Goal: Find specific page/section: Find specific page/section

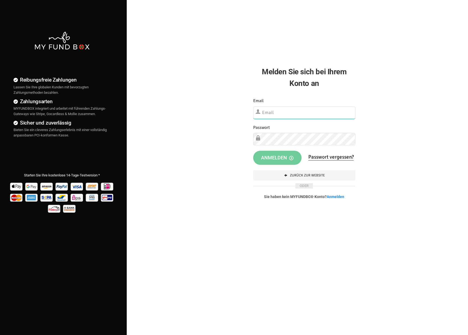
type input "[EMAIL_ADDRESS][DOMAIN_NAME]"
click at [267, 158] on span "Anmelden" at bounding box center [277, 158] width 32 height 6
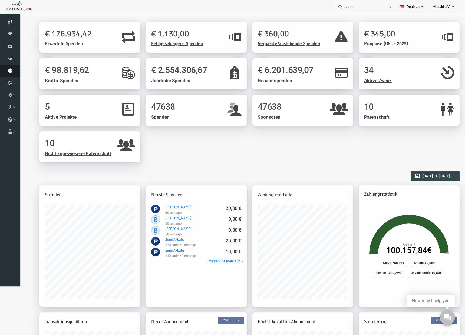
click at [11, 69] on icon at bounding box center [10, 71] width 20 height 4
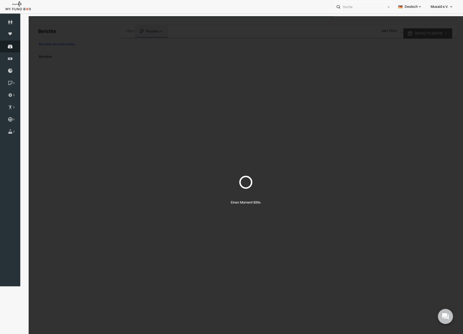
click at [3, 43] on link "Spenden" at bounding box center [10, 47] width 20 height 12
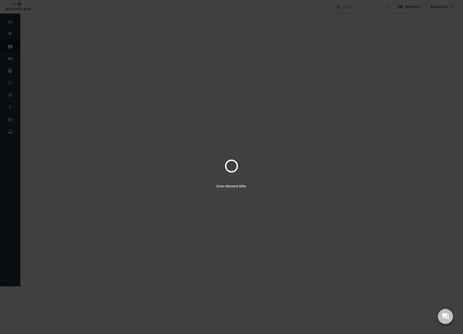
select select "100"
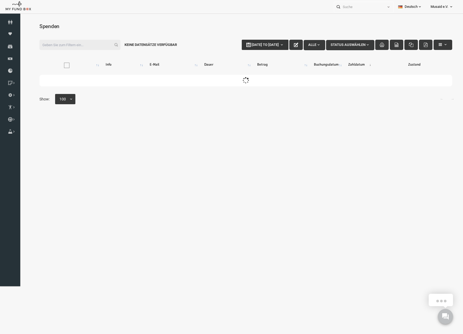
type input "17-09-2025"
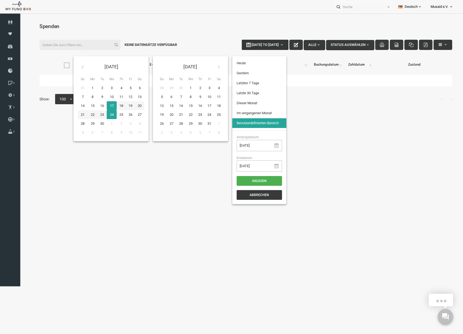
click at [248, 42] on button "17-09-2025 to 24-09-2025" at bounding box center [256, 45] width 47 height 10
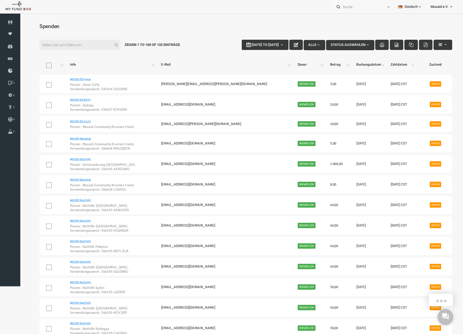
click at [299, 44] on span "Alle" at bounding box center [305, 45] width 12 height 4
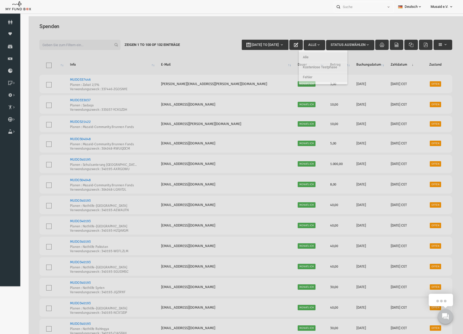
click at [244, 42] on div at bounding box center [236, 183] width 435 height 334
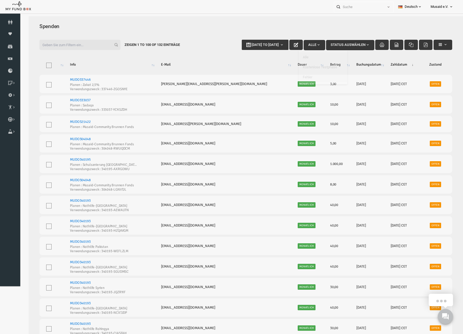
drag, startPoint x: 298, startPoint y: 44, endPoint x: 244, endPoint y: 43, distance: 53.8
click at [244, 43] on div at bounding box center [236, 183] width 435 height 334
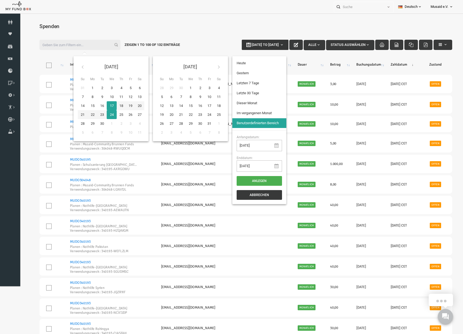
click at [253, 45] on span "17-09-2025 to 24-09-2025" at bounding box center [256, 45] width 27 height 4
type input "17-09-2025"
type input "16-09-2025"
type input "11-09-2025"
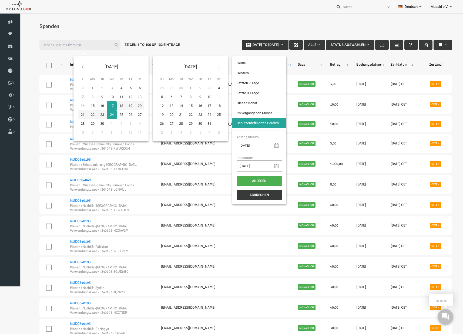
type input "17-09-2025"
type input "19-08-2025"
type input "17-09-2025"
type input "01-09-2025"
type input "30-09-2025"
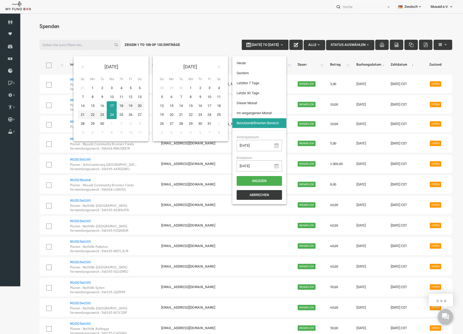
type input "19-08-2025"
type input "17-09-2025"
type input "11-09-2025"
type input "17-09-2025"
type input "16-09-2025"
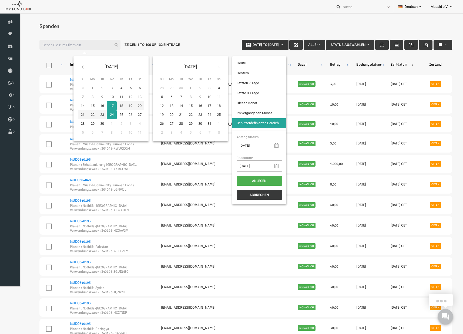
type input "16-09-2025"
type input "11-09-2025"
type input "17-09-2025"
type input "19-08-2025"
type input "17-09-2025"
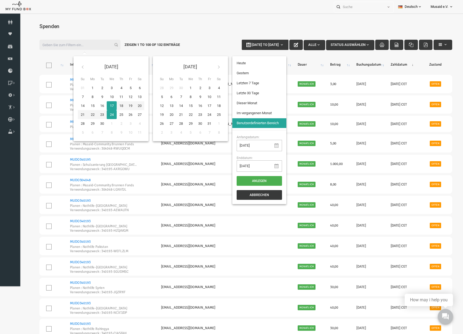
click at [253, 91] on li "Letzte 30 Tage" at bounding box center [250, 93] width 54 height 10
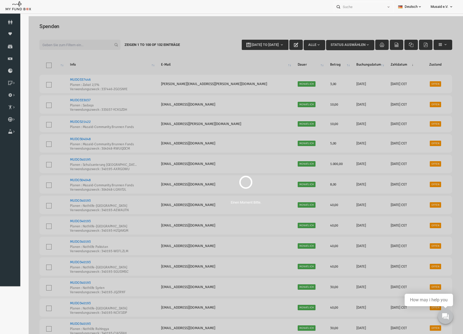
select select "100"
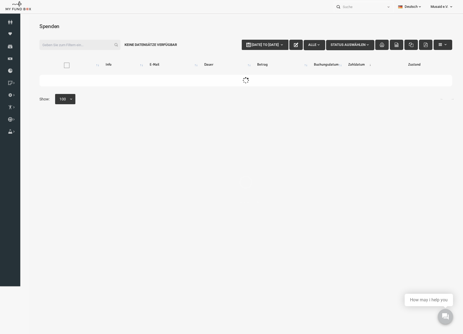
click at [41, 42] on input "Filter:" at bounding box center [70, 45] width 81 height 10
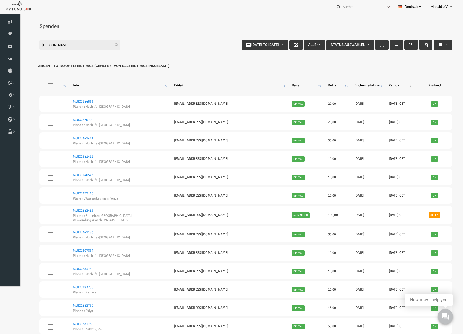
type input "Ö"
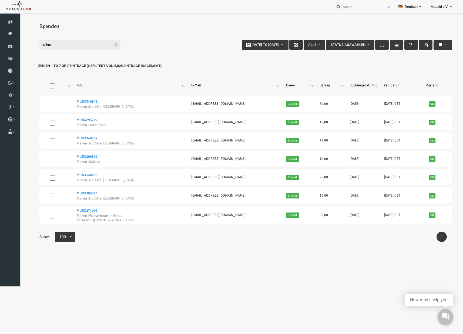
type input "kübra"
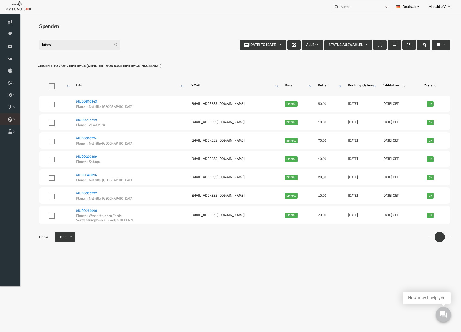
click at [0, 0] on icon at bounding box center [0, 0] width 0 height 0
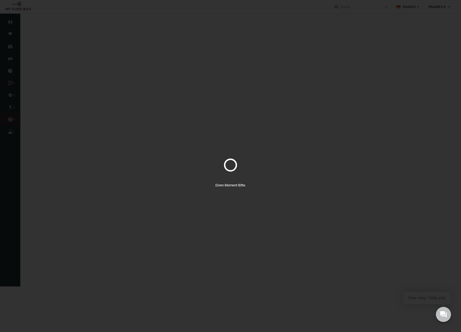
select select "100"
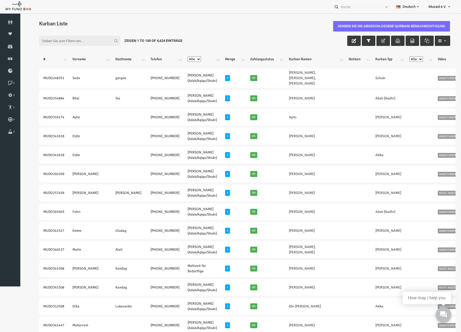
drag, startPoint x: 288, startPoint y: 174, endPoint x: 118, endPoint y: 53, distance: 208.4
click at [221, 39] on div "Filter: Zeigen 1 to 100 of 4,624 Einträge" at bounding box center [236, 40] width 422 height 21
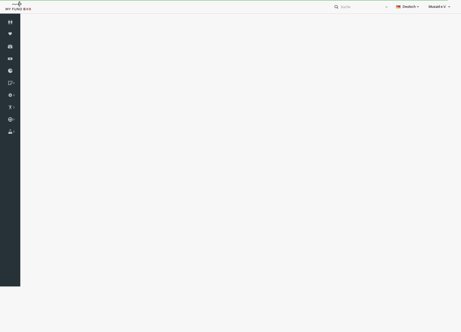
select select "100"
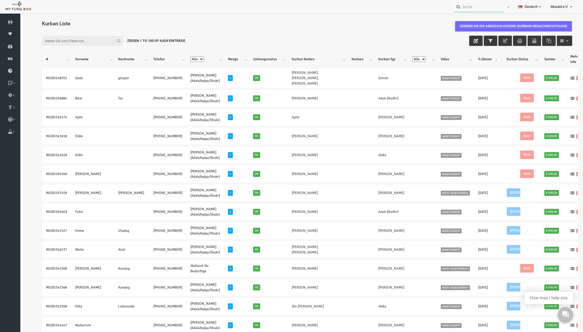
click at [461, 5] on input "text" at bounding box center [478, 7] width 49 height 10
paste input "MUDO341618"
click at [461, 18] on label "Eldin MUDO341618" at bounding box center [467, 17] width 33 height 6
type input "Eldin MUDO341618"
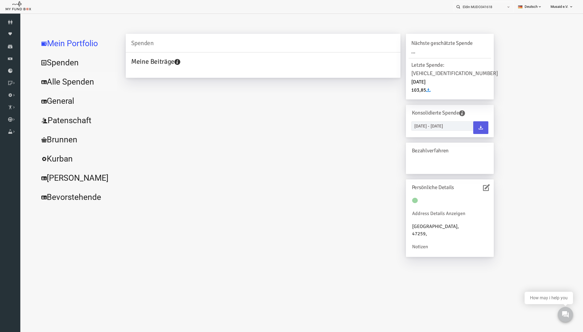
click at [62, 84] on link "Alle Spenden" at bounding box center [65, 81] width 81 height 19
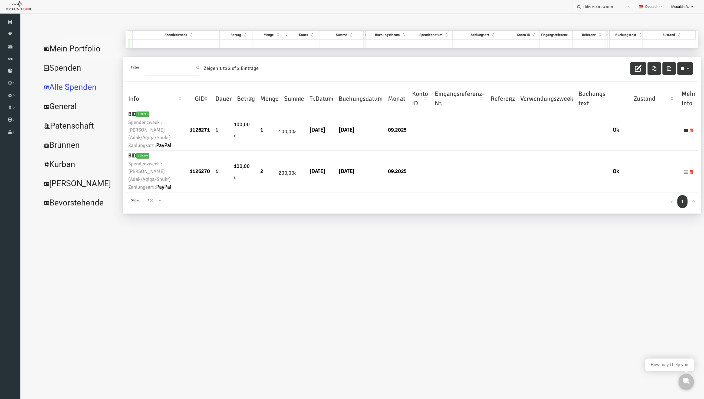
click at [58, 51] on link "Mein Portfolio" at bounding box center [65, 48] width 81 height 19
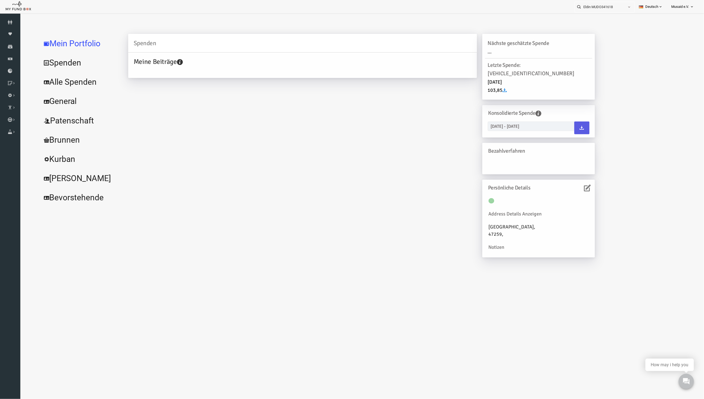
click at [461, 179] on div "Persönliche Details Address Details Anzeigen Nordrhein-Westfalen, 47259, Notizen" at bounding box center [524, 217] width 112 height 77
click at [461, 184] on icon at bounding box center [573, 187] width 7 height 7
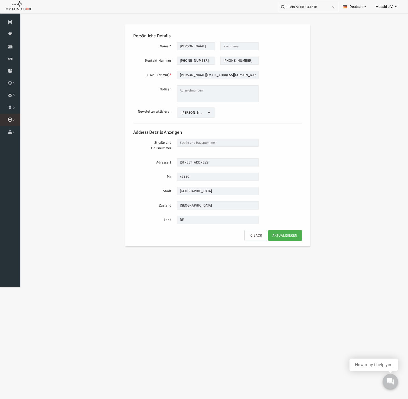
click at [0, 0] on icon at bounding box center [0, 0] width 0 height 0
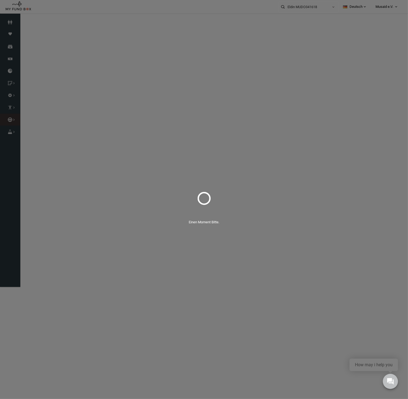
select select "100"
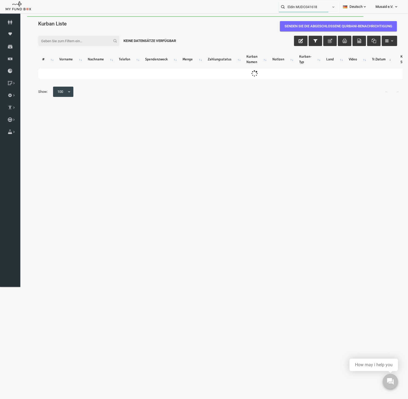
click at [316, 4] on input "Eldin MUDO341618" at bounding box center [303, 7] width 49 height 10
click at [323, 10] on input "Eldin MUDO341618" at bounding box center [303, 7] width 49 height 10
drag, startPoint x: 302, startPoint y: 6, endPoint x: 271, endPoint y: 8, distance: 30.3
click at [271, 8] on div "Eldin MUDO341618 Personal Contact BID Orphan GID Zahlungsstatus Partner OID Ver…" at bounding box center [201, 7] width 402 height 14
click at [302, 20] on div "Eldin MUDO341618" at bounding box center [306, 17] width 64 height 11
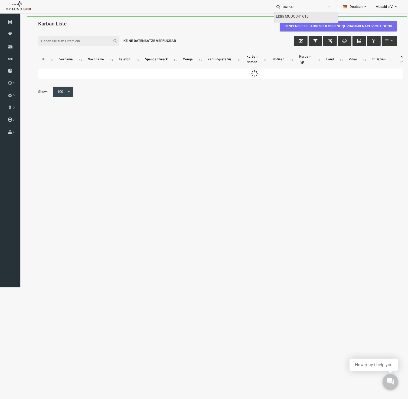
type input "Eldin MUDO341618"
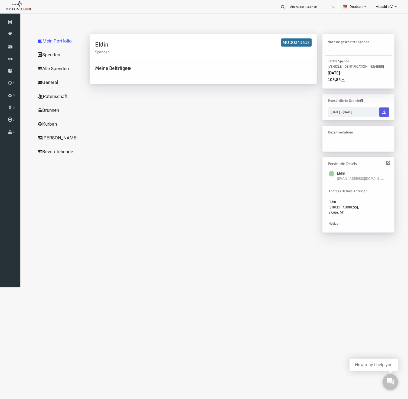
click at [381, 160] on icon at bounding box center [380, 162] width 4 height 4
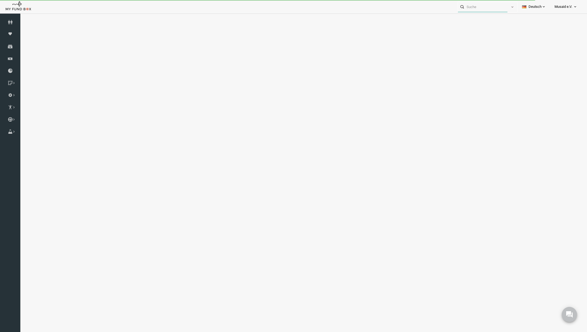
drag, startPoint x: 475, startPoint y: 6, endPoint x: 495, endPoint y: 10, distance: 20.1
click at [475, 6] on input "text" at bounding box center [482, 7] width 49 height 10
click at [492, 7] on input "text" at bounding box center [482, 7] width 49 height 10
paste input "MUDO292269"
click at [476, 21] on div "[PERSON_NAME] MUDO292269" at bounding box center [485, 17] width 64 height 11
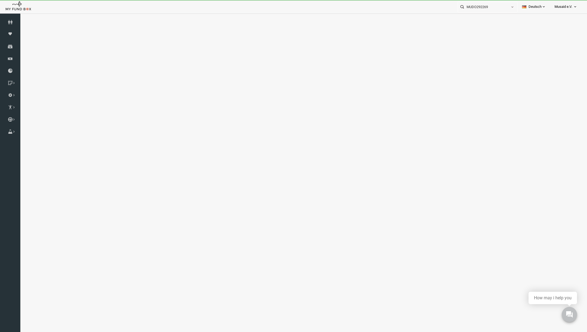
type input "[PERSON_NAME] MUDO292269"
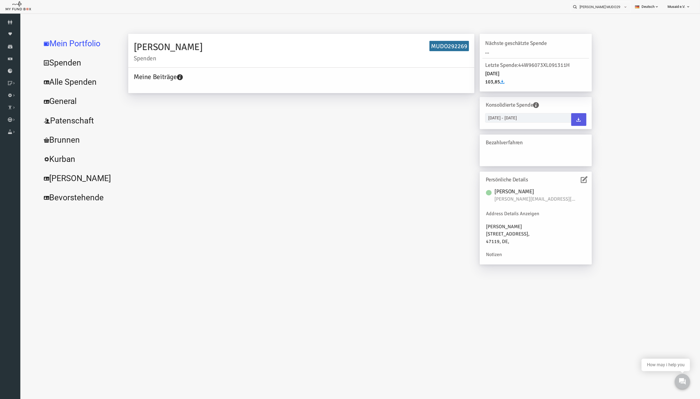
click at [570, 179] on icon at bounding box center [570, 179] width 7 height 7
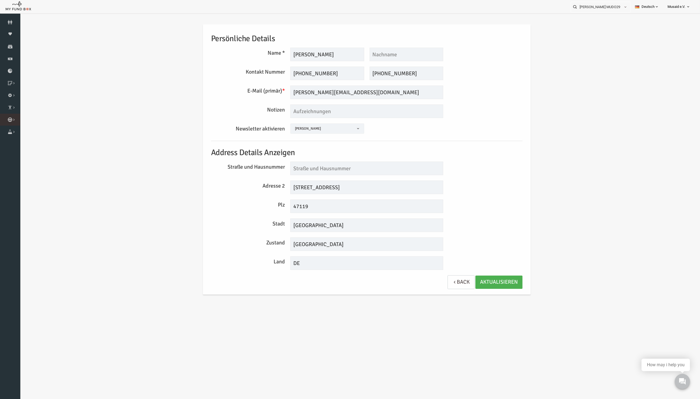
click at [0, 0] on icon at bounding box center [0, 0] width 0 height 0
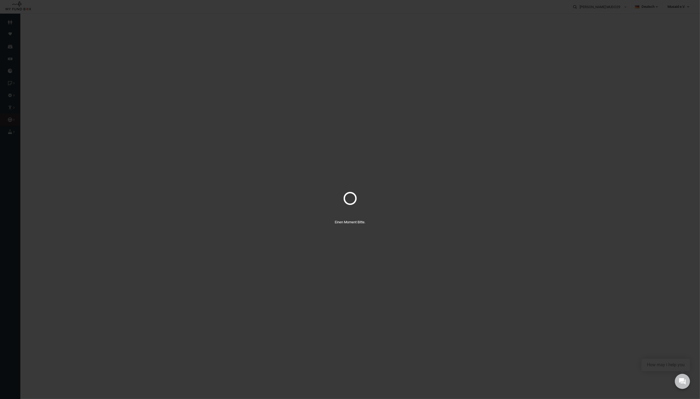
select select "100"
